Goal: Transaction & Acquisition: Book appointment/travel/reservation

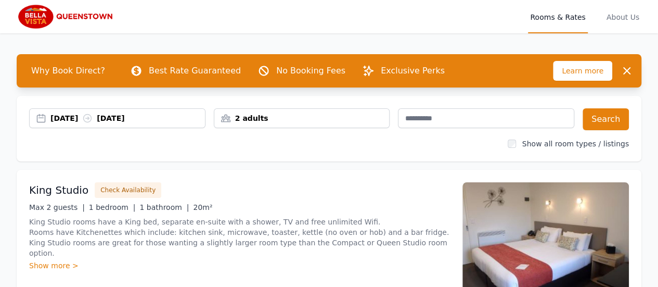
click at [301, 119] on div "2 adults" at bounding box center [301, 118] width 175 height 10
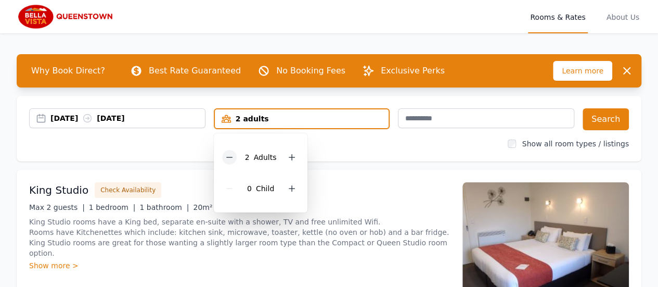
click at [233, 162] on div at bounding box center [229, 157] width 15 height 15
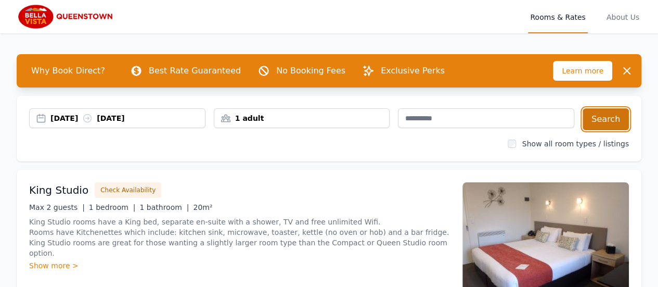
click at [609, 115] on button "Search" at bounding box center [606, 119] width 46 height 22
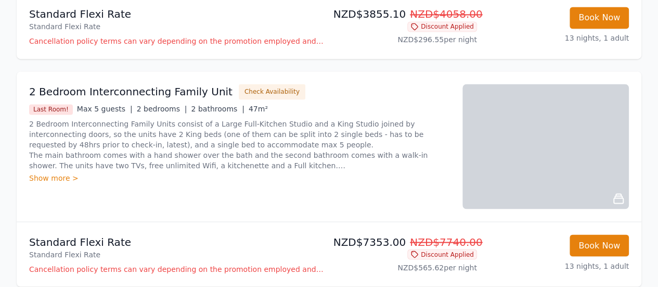
scroll to position [884, 0]
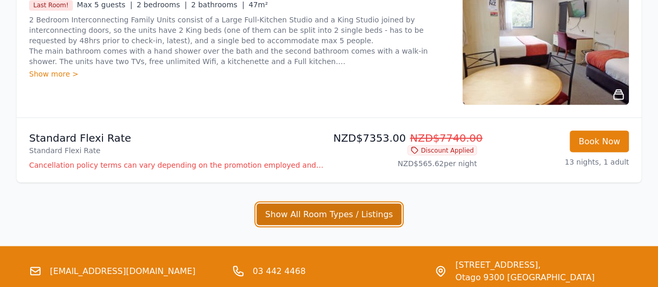
click at [294, 219] on button "Show All Room Types / Listings" at bounding box center [329, 214] width 146 height 22
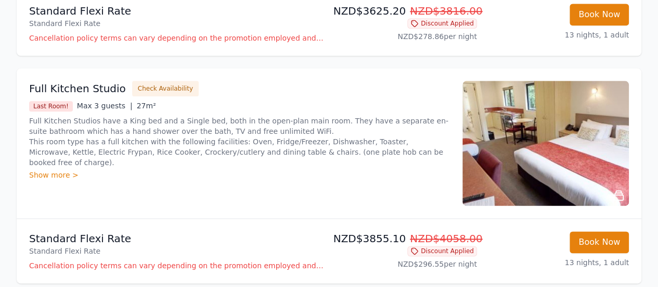
scroll to position [572, 0]
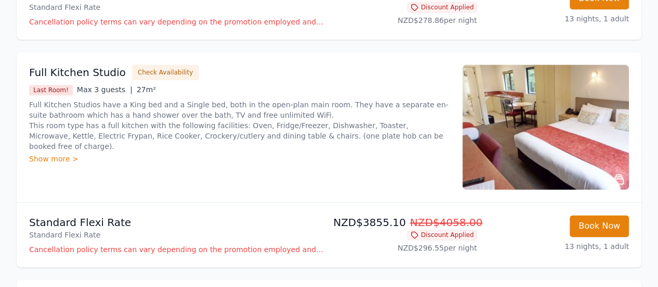
click at [277, 111] on p "Full Kitchen Studios have a King bed and a Single bed, both in the open-plan ma…" at bounding box center [239, 125] width 421 height 52
click at [46, 153] on div "Show more >" at bounding box center [239, 158] width 421 height 10
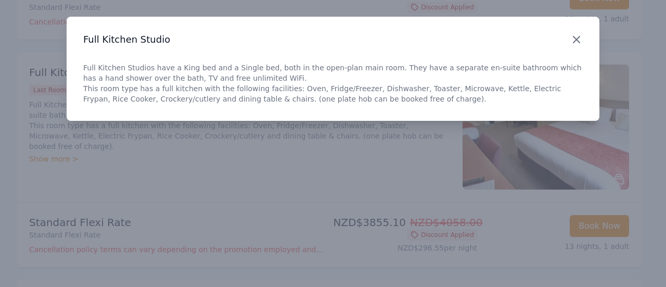
click at [578, 38] on icon "button" at bounding box center [576, 39] width 6 height 6
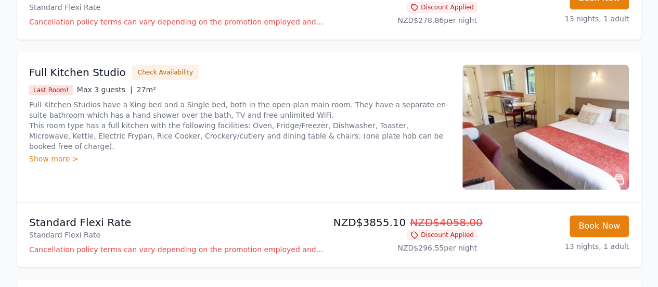
click at [504, 124] on img at bounding box center [545, 127] width 166 height 125
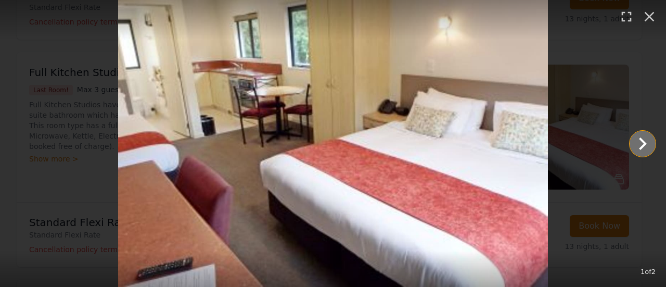
click at [646, 139] on icon "Show slide 2 of 2" at bounding box center [642, 143] width 25 height 25
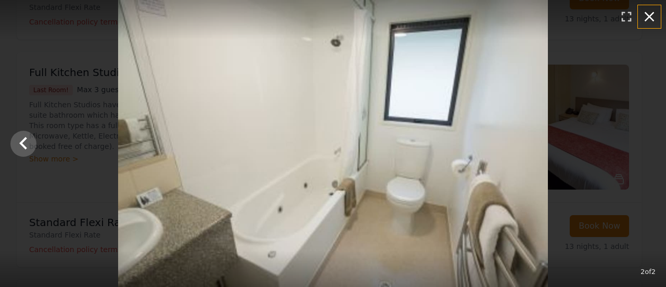
click at [650, 20] on icon "button" at bounding box center [649, 16] width 17 height 17
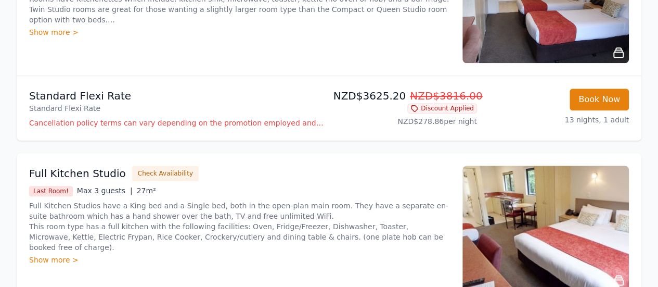
scroll to position [416, 0]
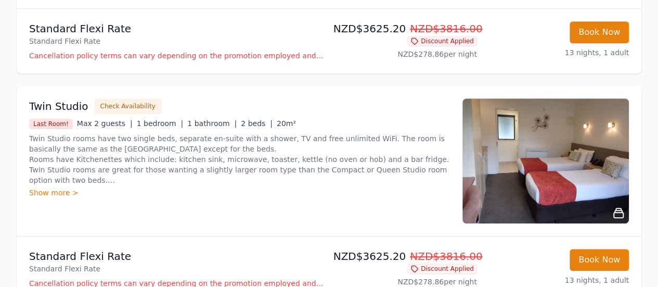
scroll to position [104, 0]
